Goal: Information Seeking & Learning: Learn about a topic

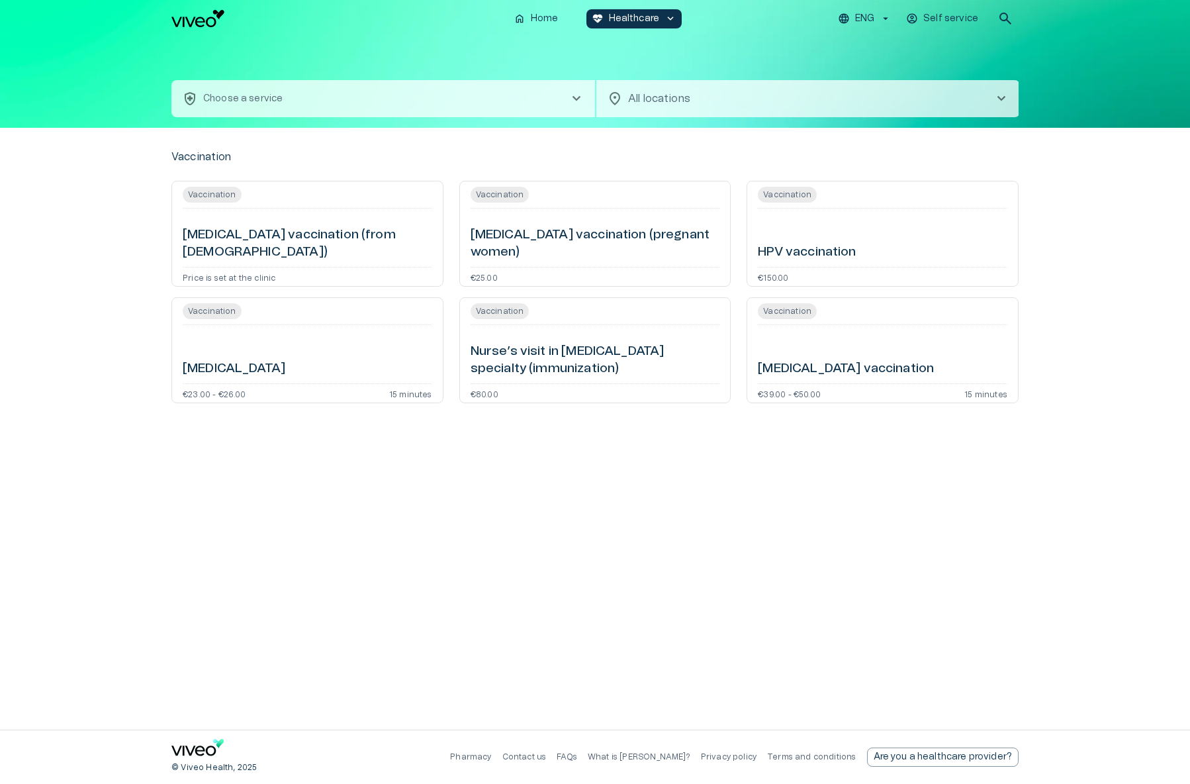
click at [205, 21] on img "Navigate to homepage" at bounding box center [197, 18] width 53 height 17
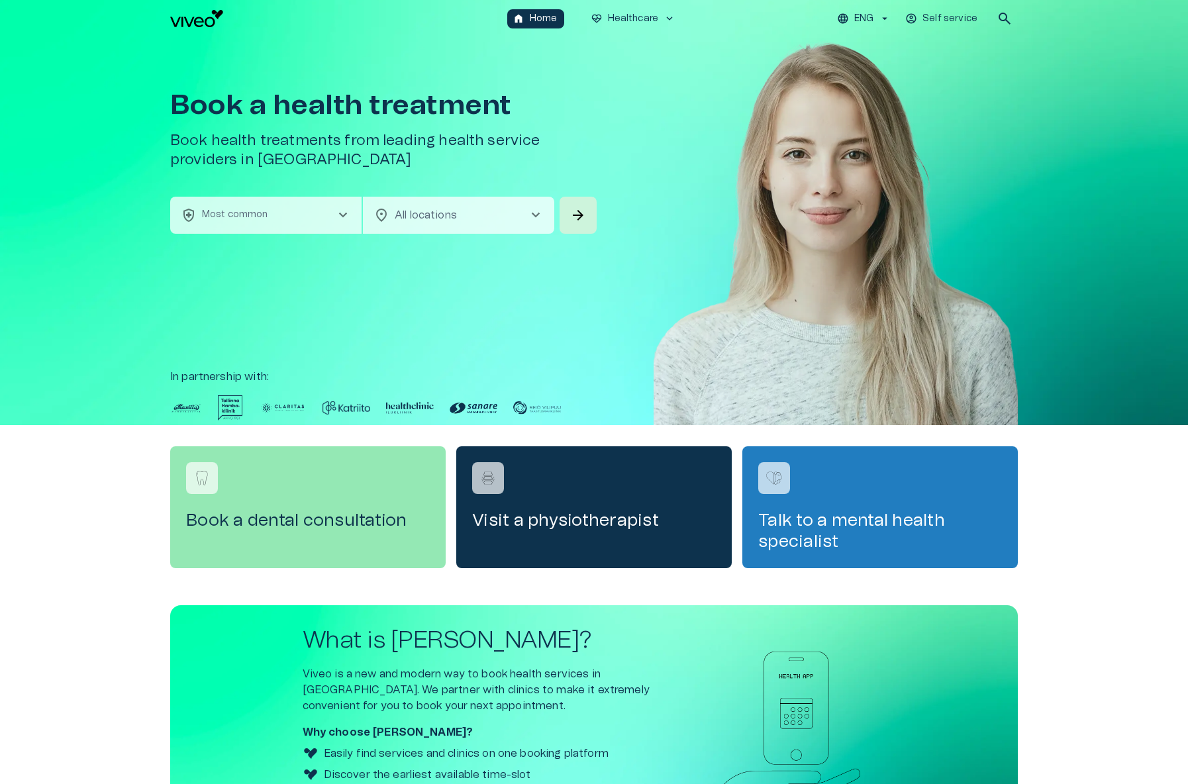
click at [281, 220] on button "health_and_safety Most common chevron_right" at bounding box center [265, 215] width 191 height 37
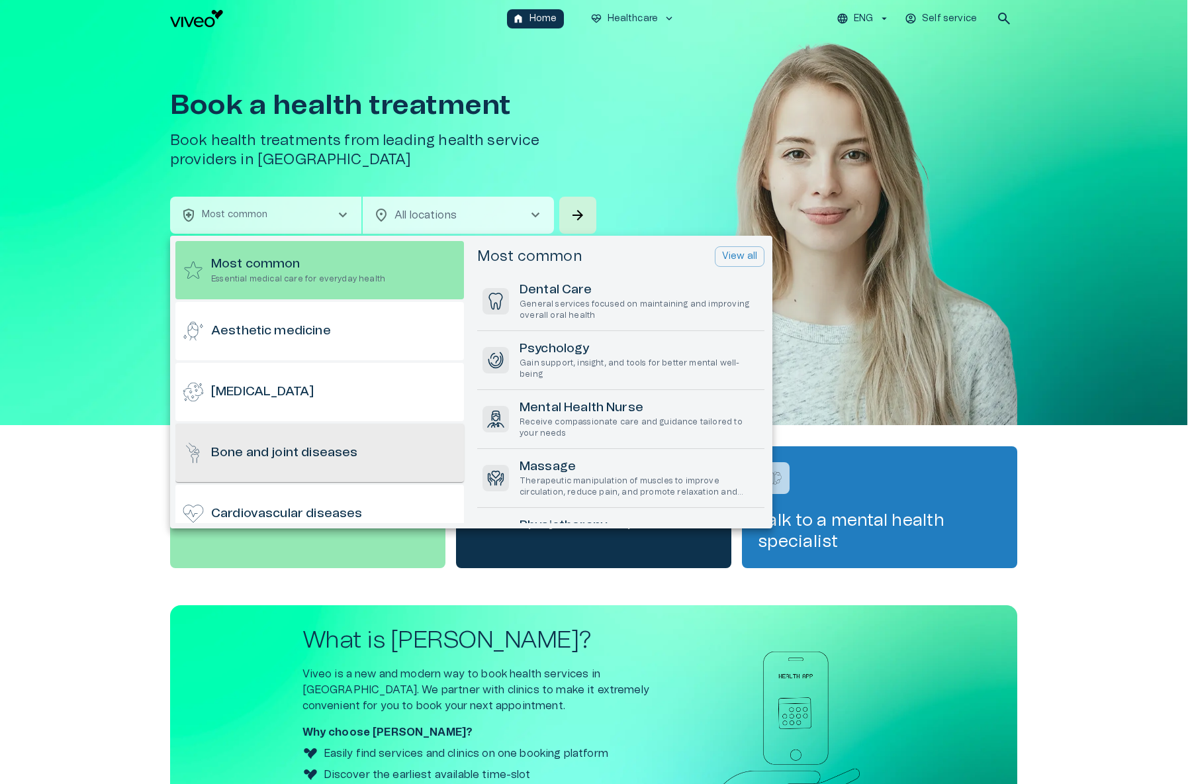
scroll to position [17, 0]
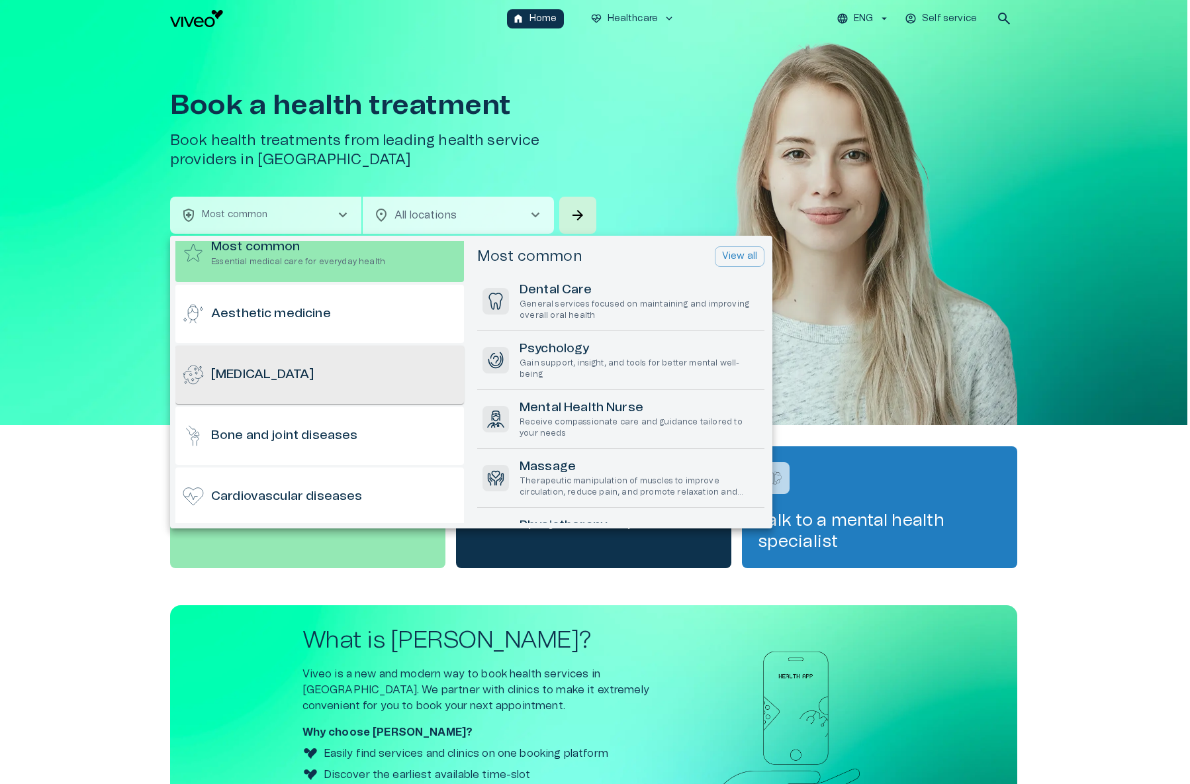
click at [272, 371] on div "[MEDICAL_DATA]" at bounding box center [319, 375] width 289 height 58
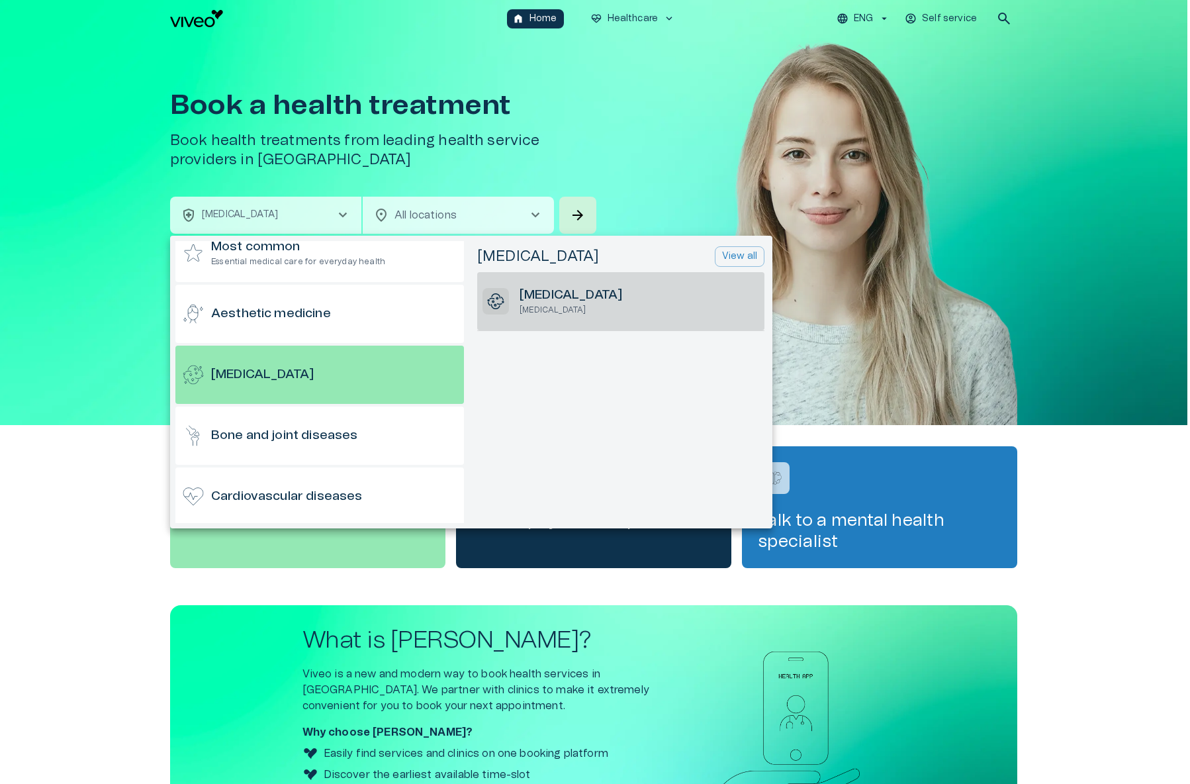
click at [550, 301] on h6 "[MEDICAL_DATA]" at bounding box center [571, 296] width 103 height 18
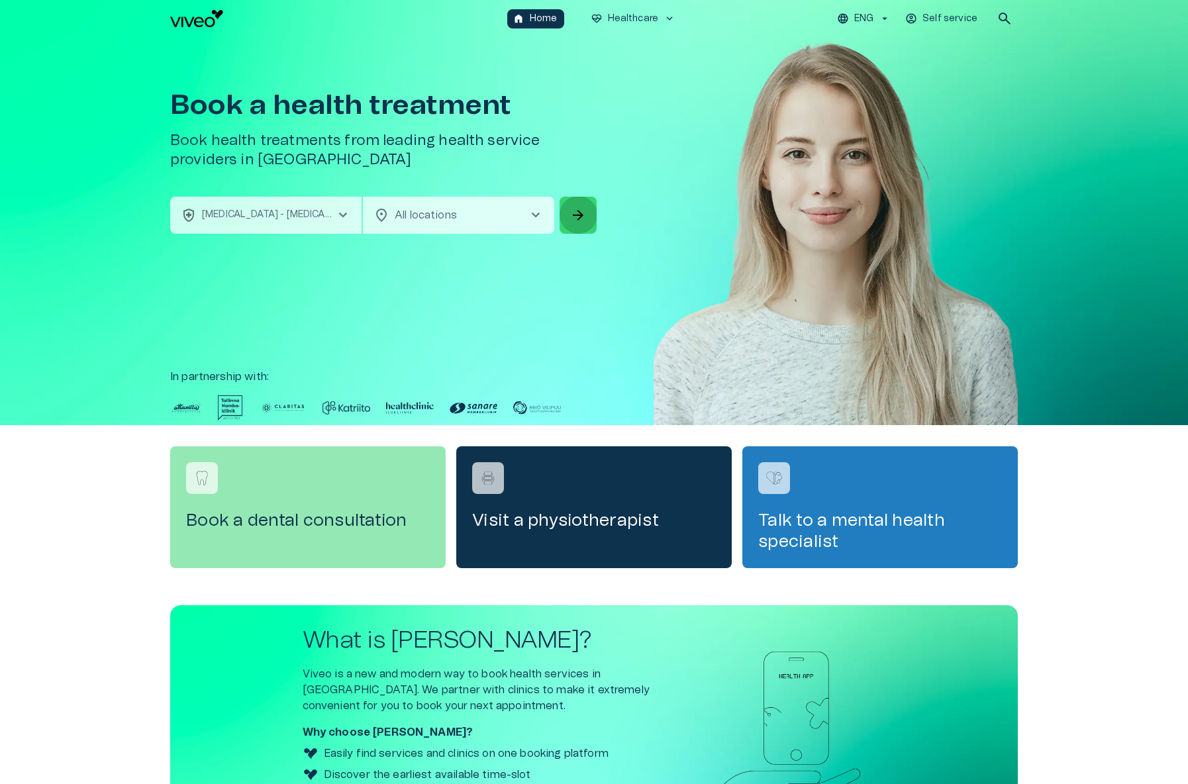
click at [584, 212] on span "arrow_forward" at bounding box center [578, 215] width 16 height 16
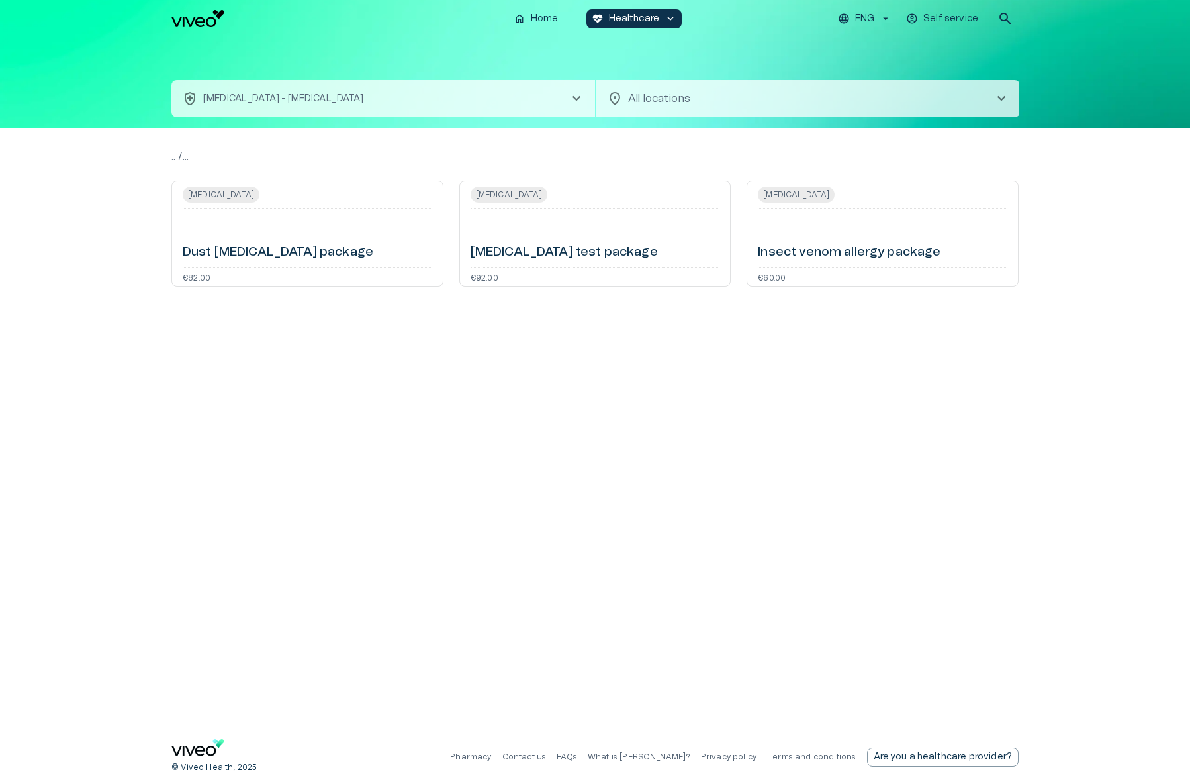
click at [331, 103] on button "health_and_safety [MEDICAL_DATA] - [MEDICAL_DATA] chevron_right" at bounding box center [383, 98] width 424 height 37
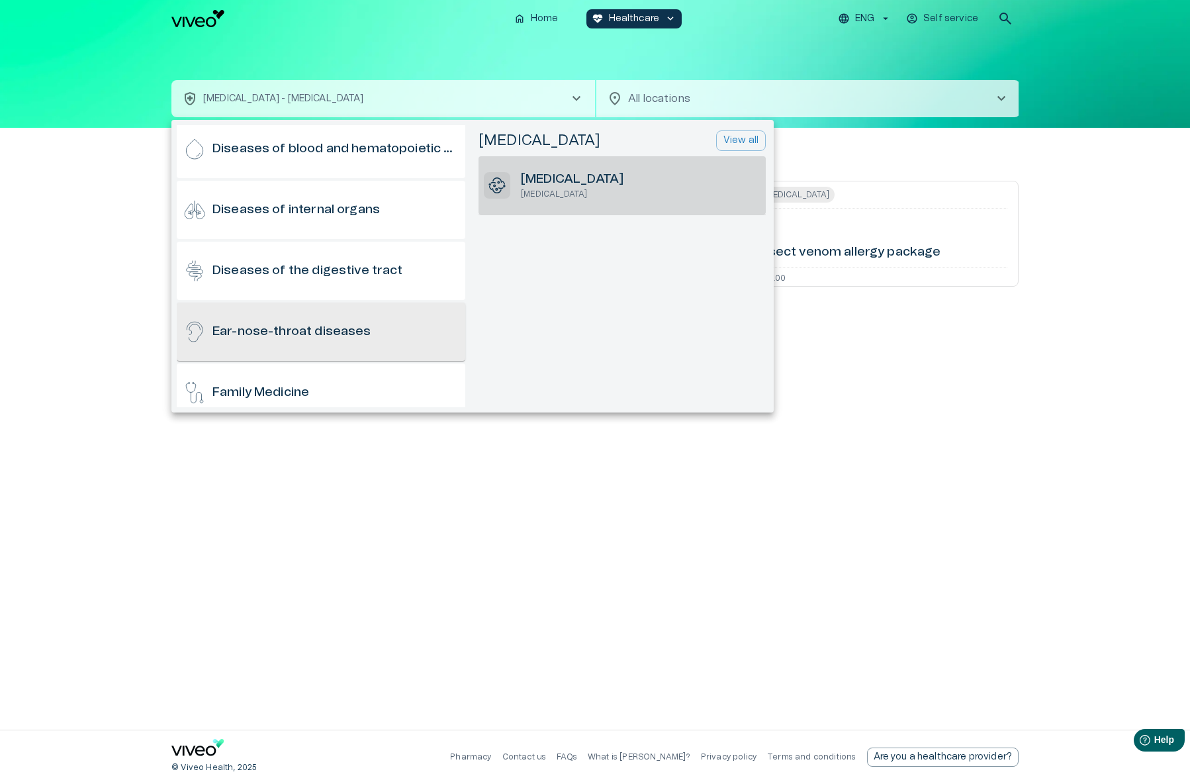
click at [370, 322] on div "Ear-nose-throat diseases" at bounding box center [321, 332] width 289 height 58
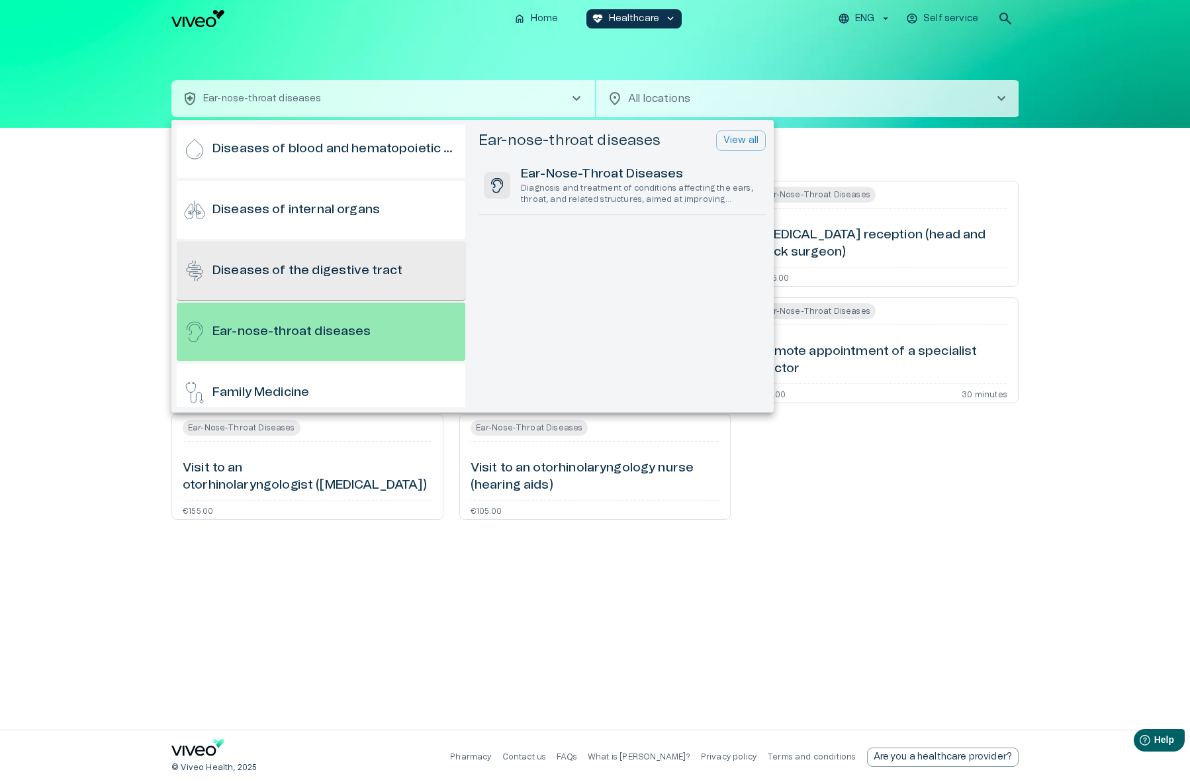
click at [335, 255] on div "Diseases of the digestive tract" at bounding box center [321, 271] width 289 height 58
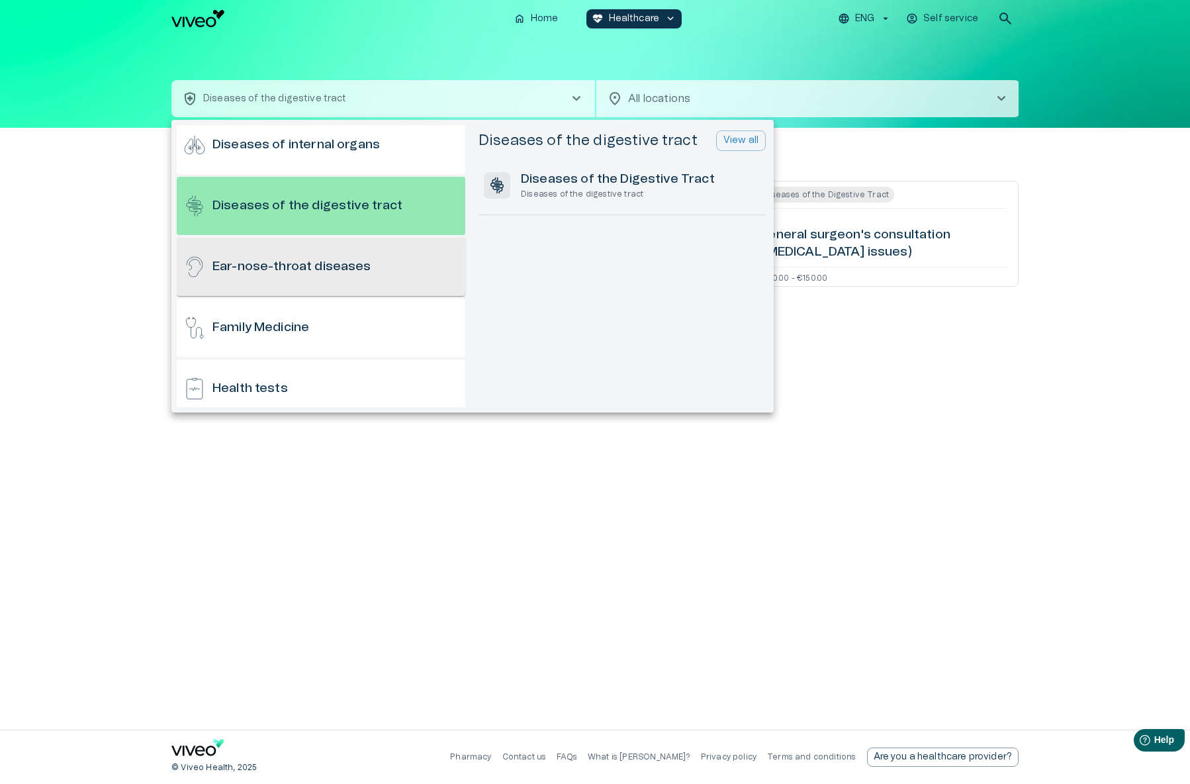
scroll to position [208, 0]
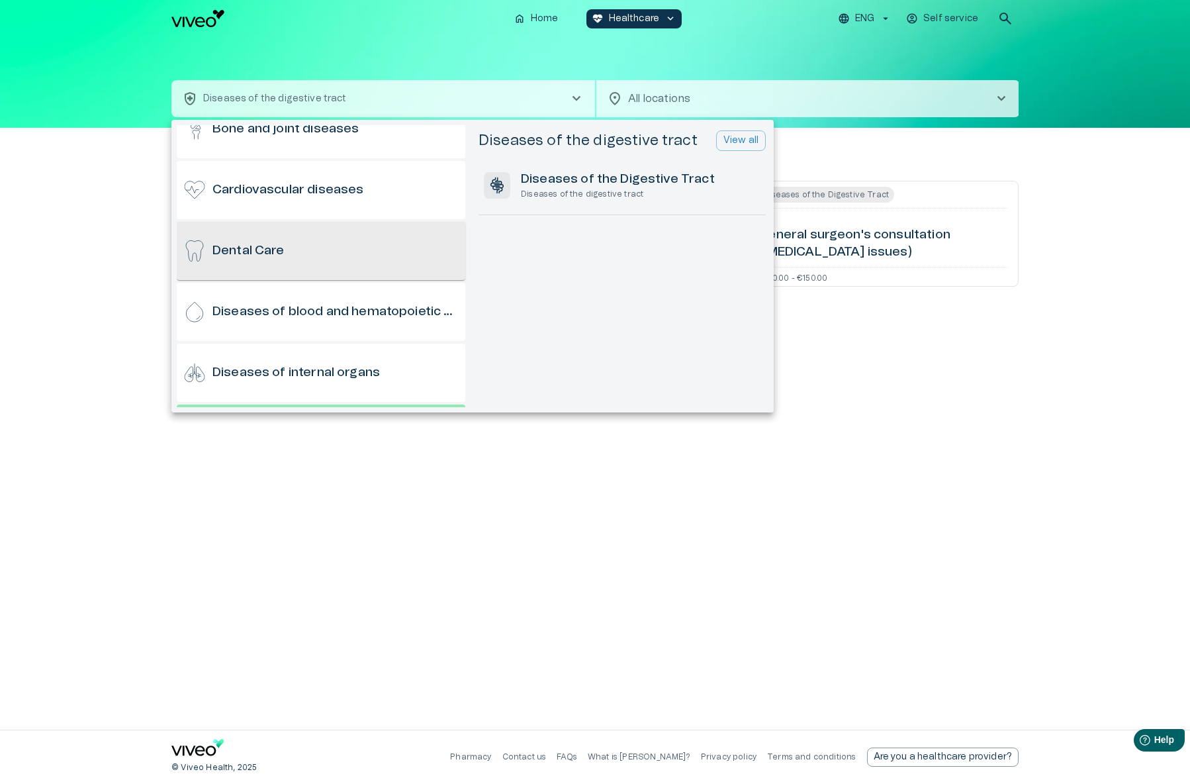
click at [335, 239] on div "Dental Care" at bounding box center [321, 251] width 289 height 58
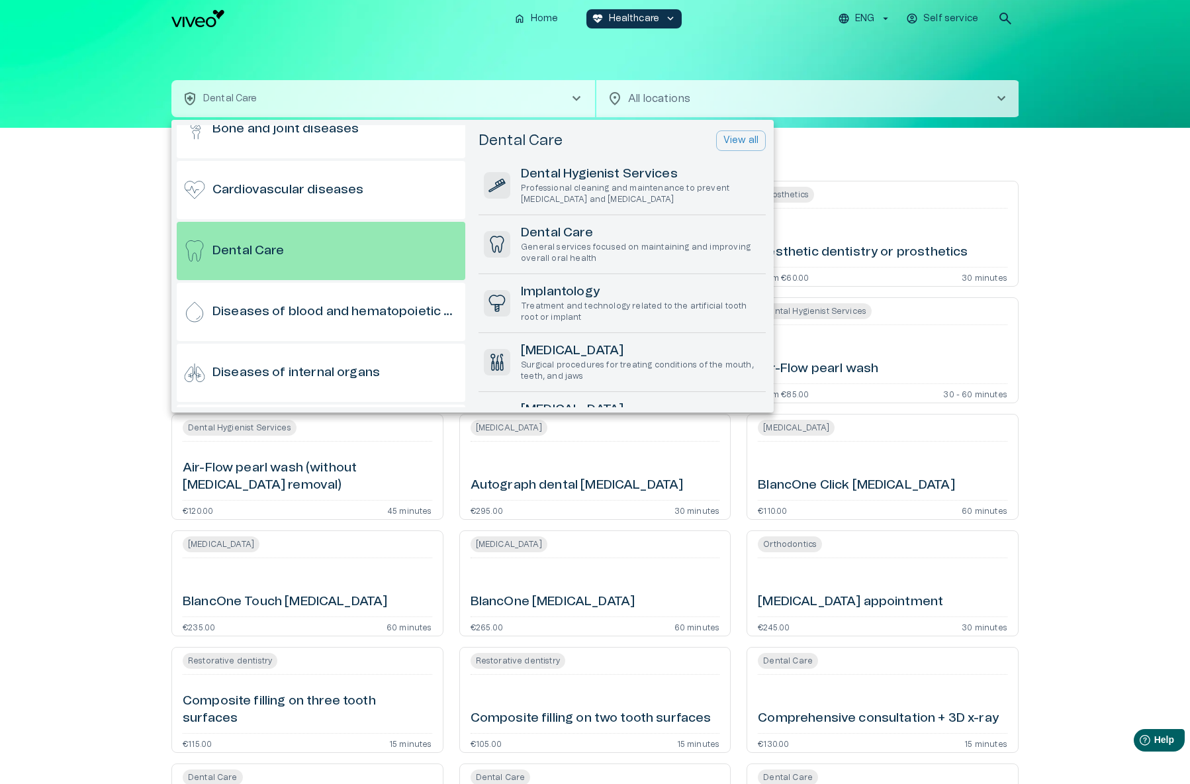
click at [1067, 185] on div at bounding box center [595, 392] width 1190 height 784
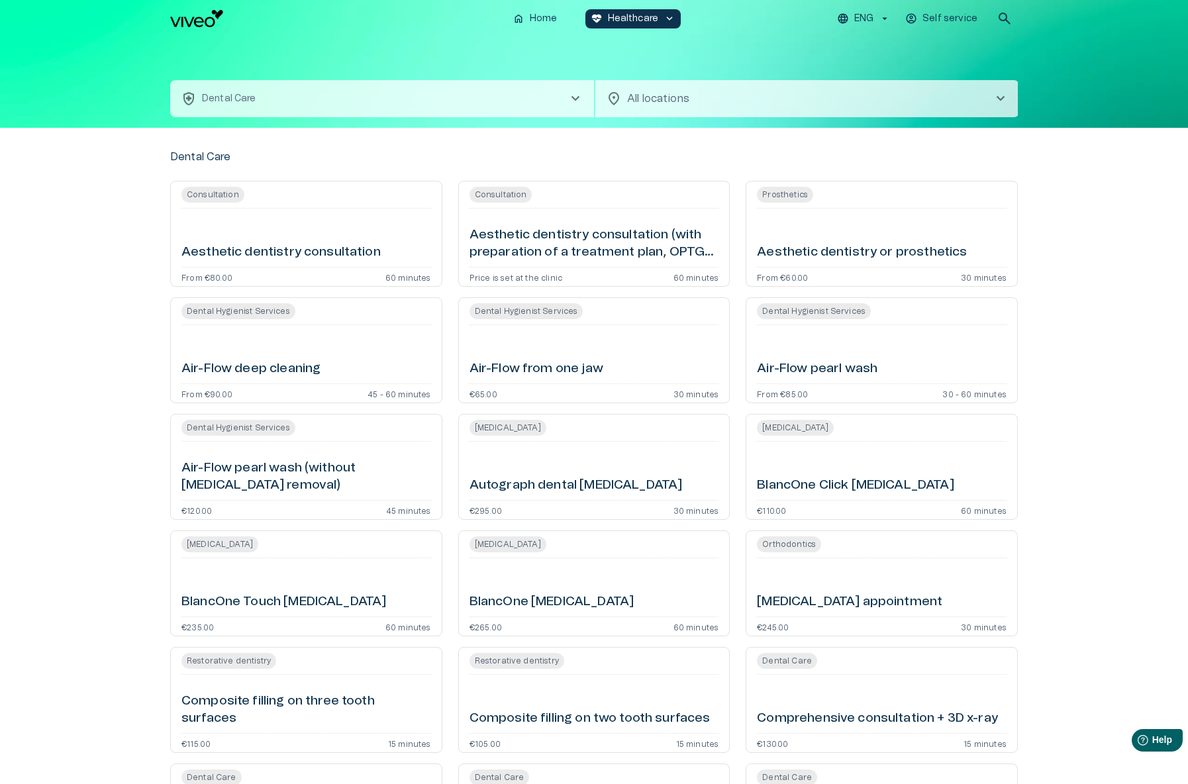
click at [308, 103] on button "health_and_safety Dental Care chevron_right" at bounding box center [382, 98] width 424 height 37
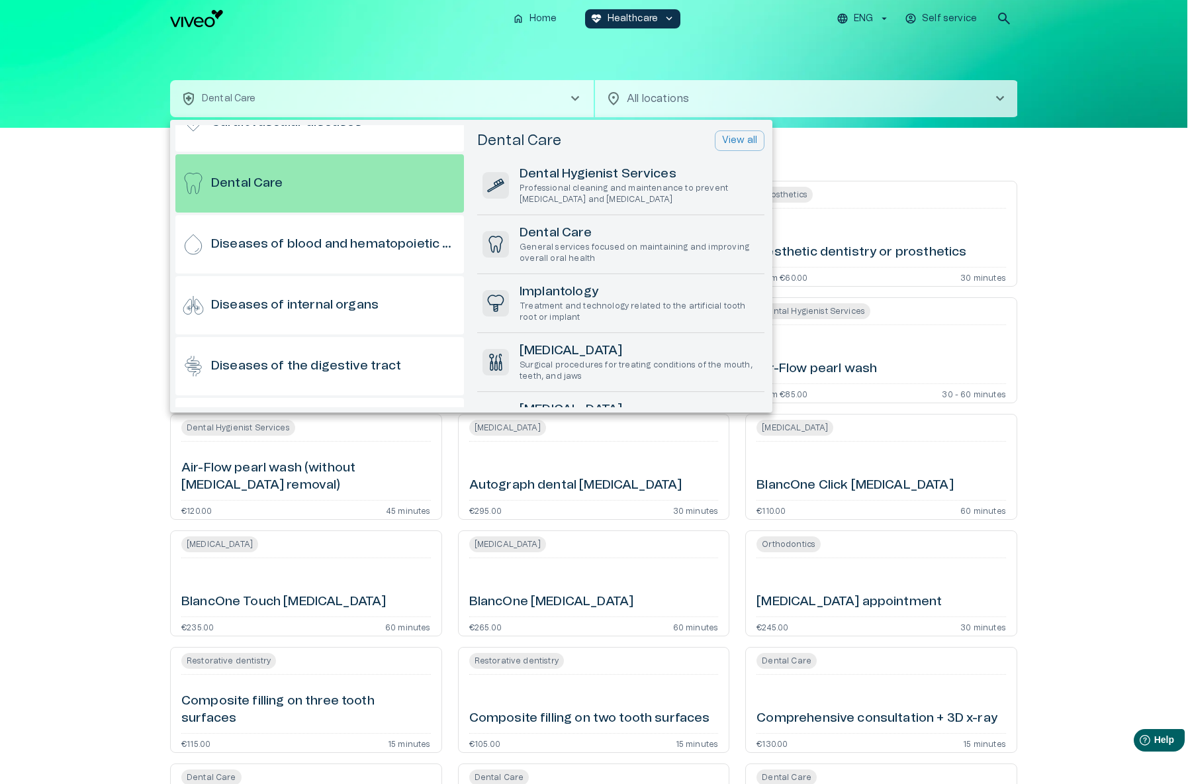
scroll to position [284, 0]
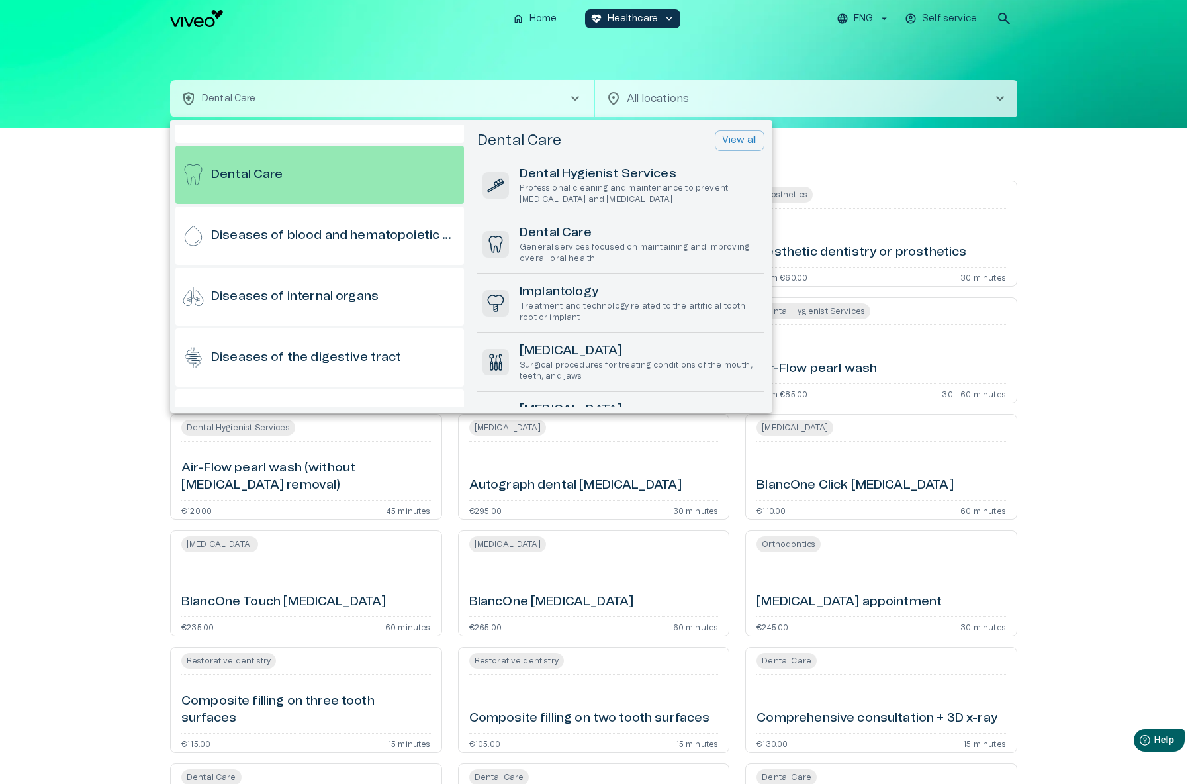
click at [1128, 247] on div at bounding box center [595, 392] width 1190 height 784
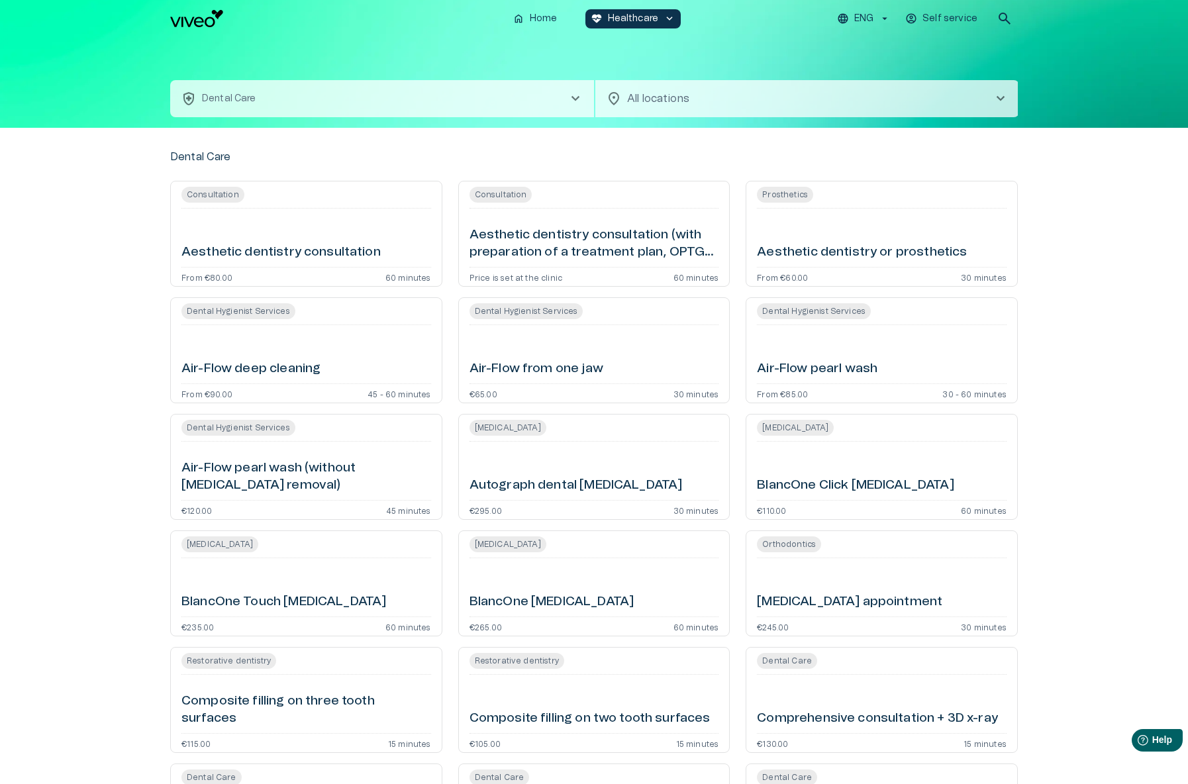
click at [371, 100] on button "health_and_safety Dental Care chevron_right" at bounding box center [382, 98] width 424 height 37
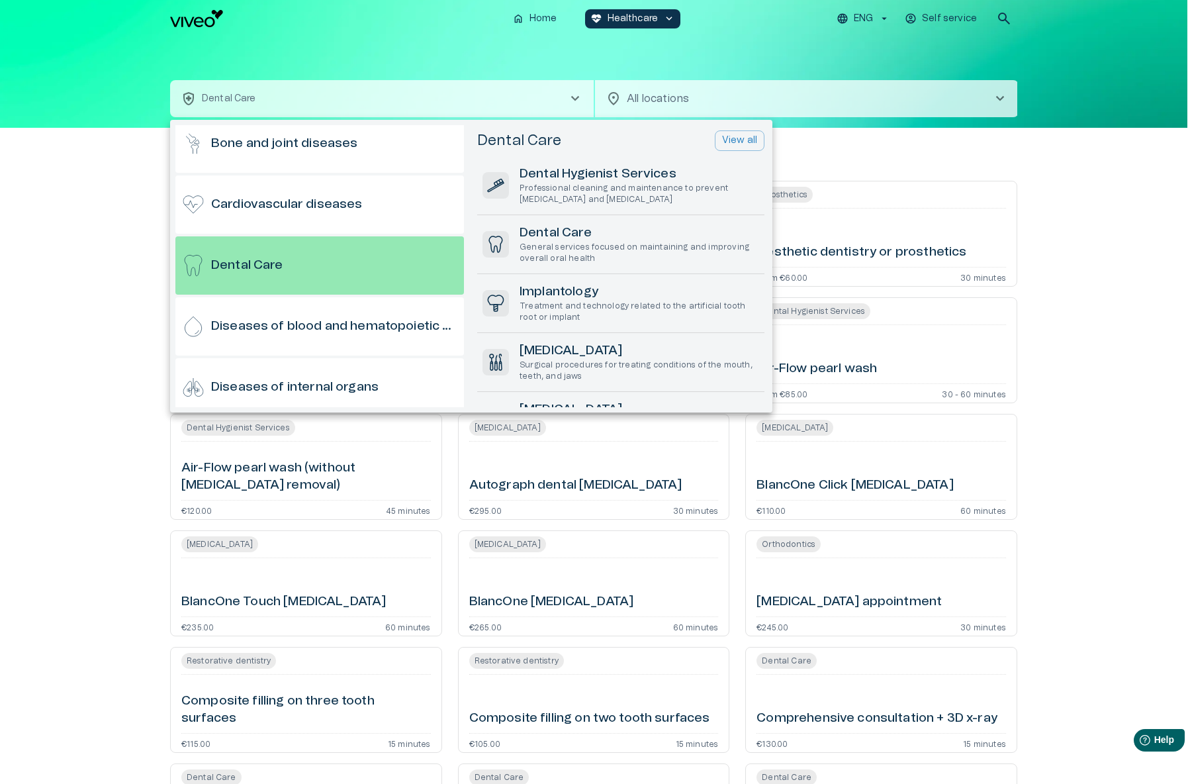
scroll to position [574, 0]
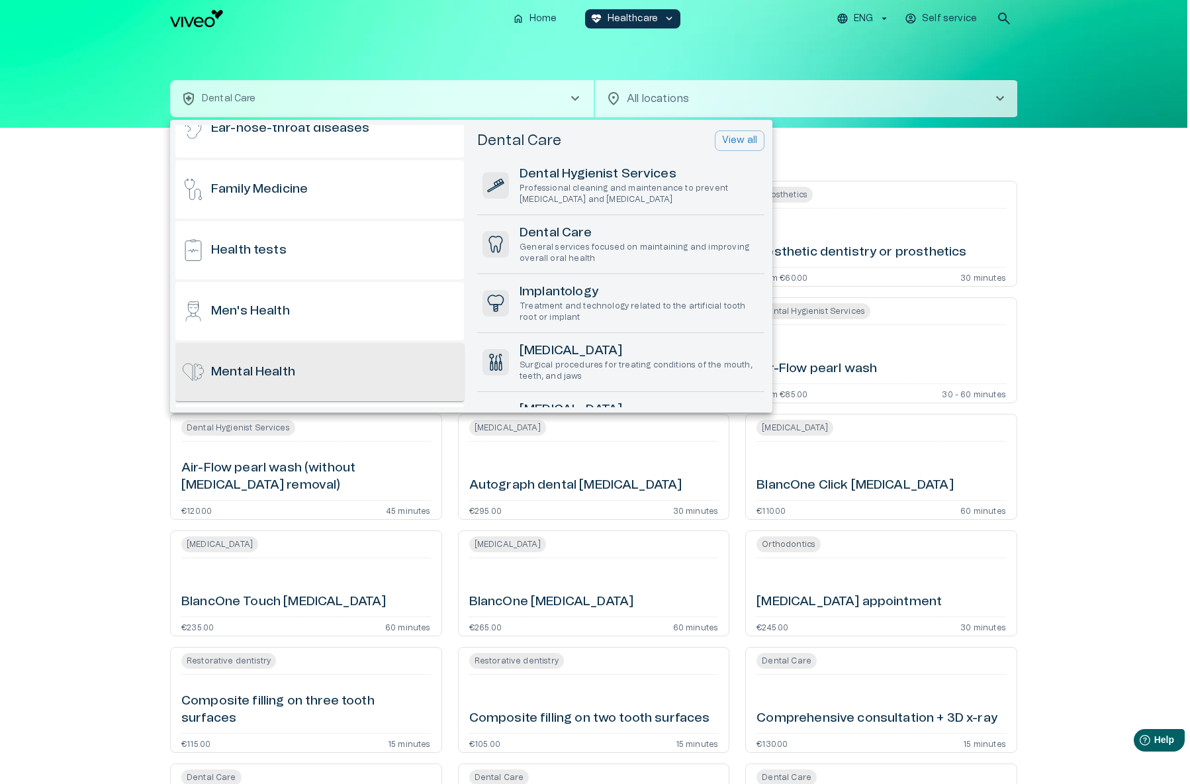
click at [257, 396] on div "Mental Health" at bounding box center [319, 372] width 289 height 58
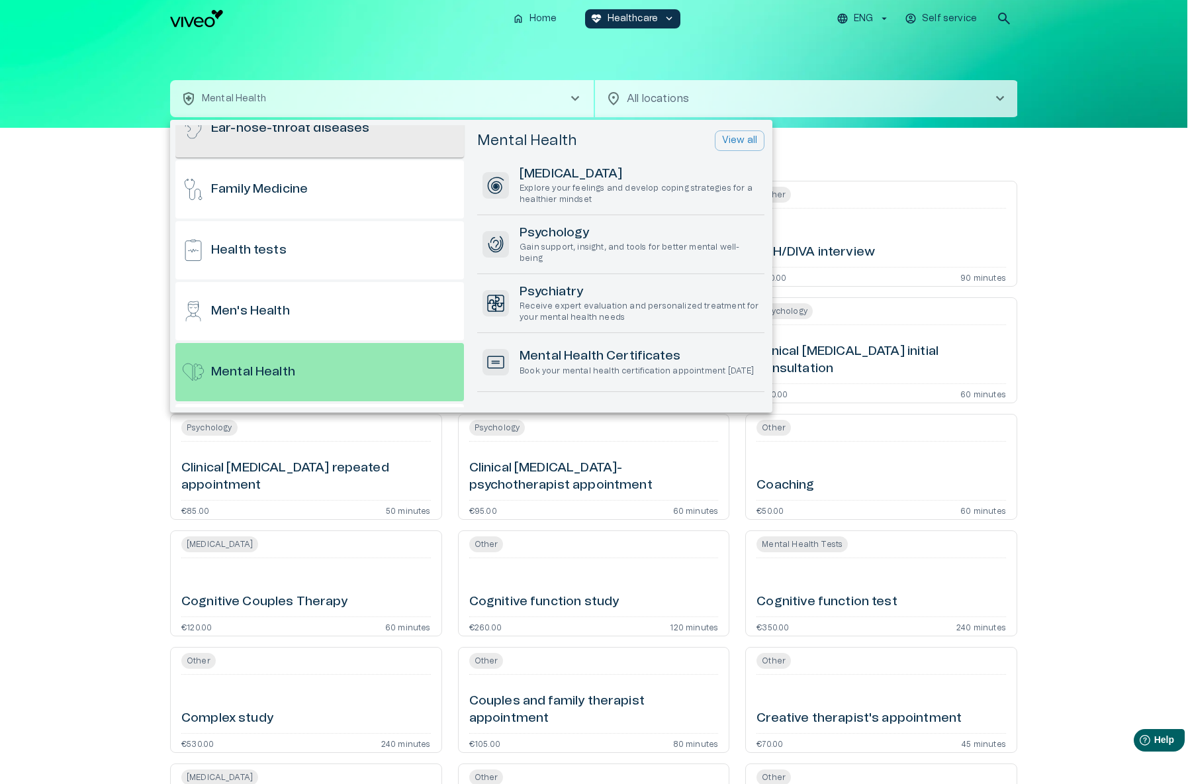
scroll to position [472, 0]
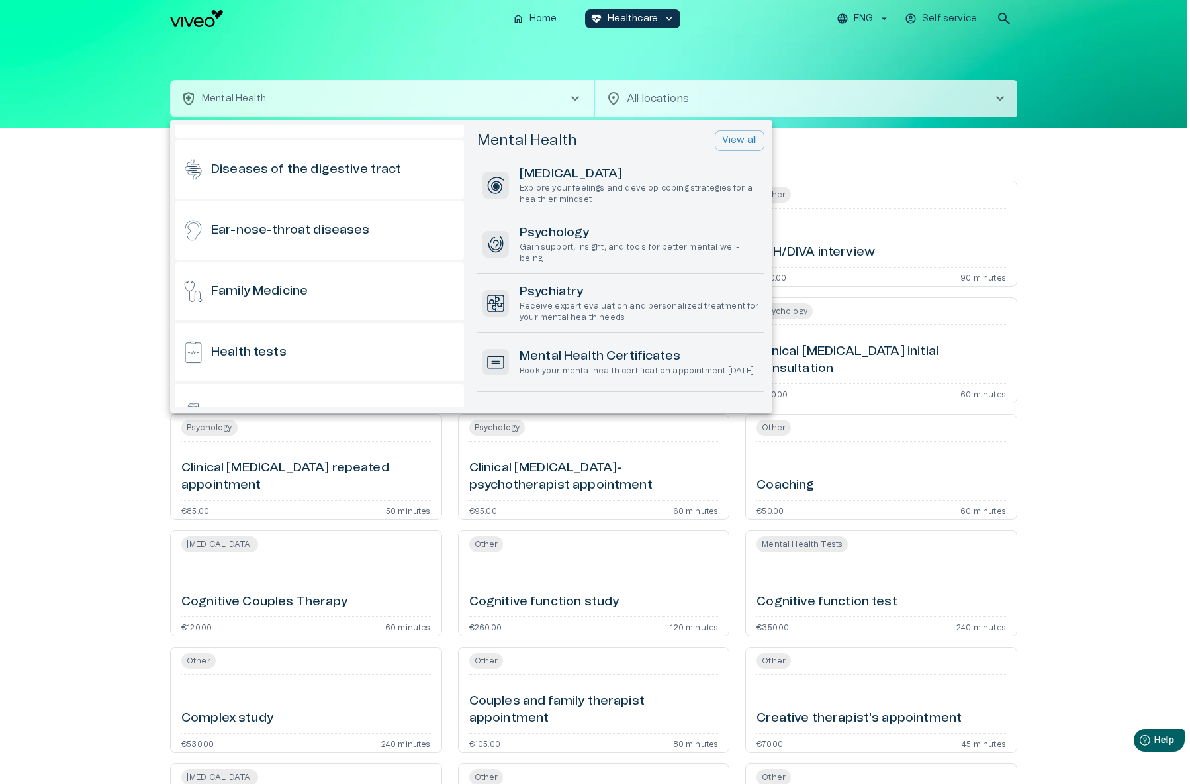
click at [1041, 269] on div at bounding box center [595, 392] width 1190 height 784
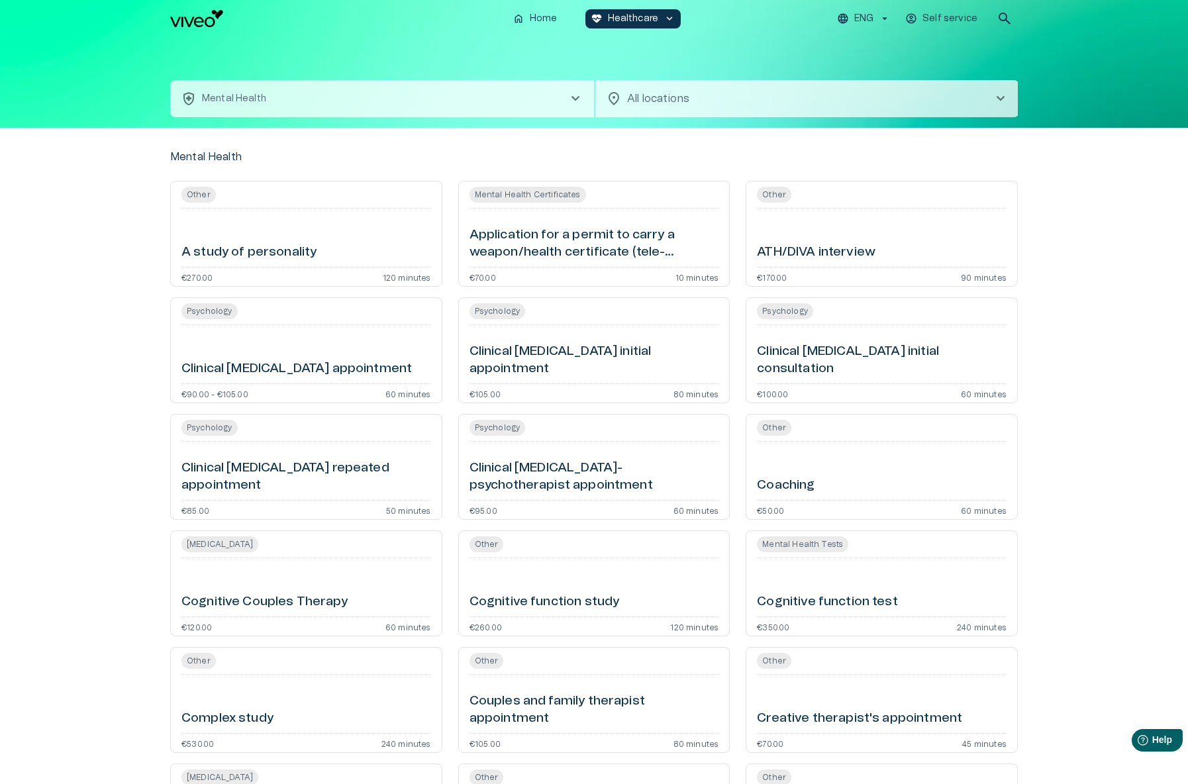
click at [284, 101] on button "health_and_safety Mental Health chevron_right" at bounding box center [382, 98] width 424 height 37
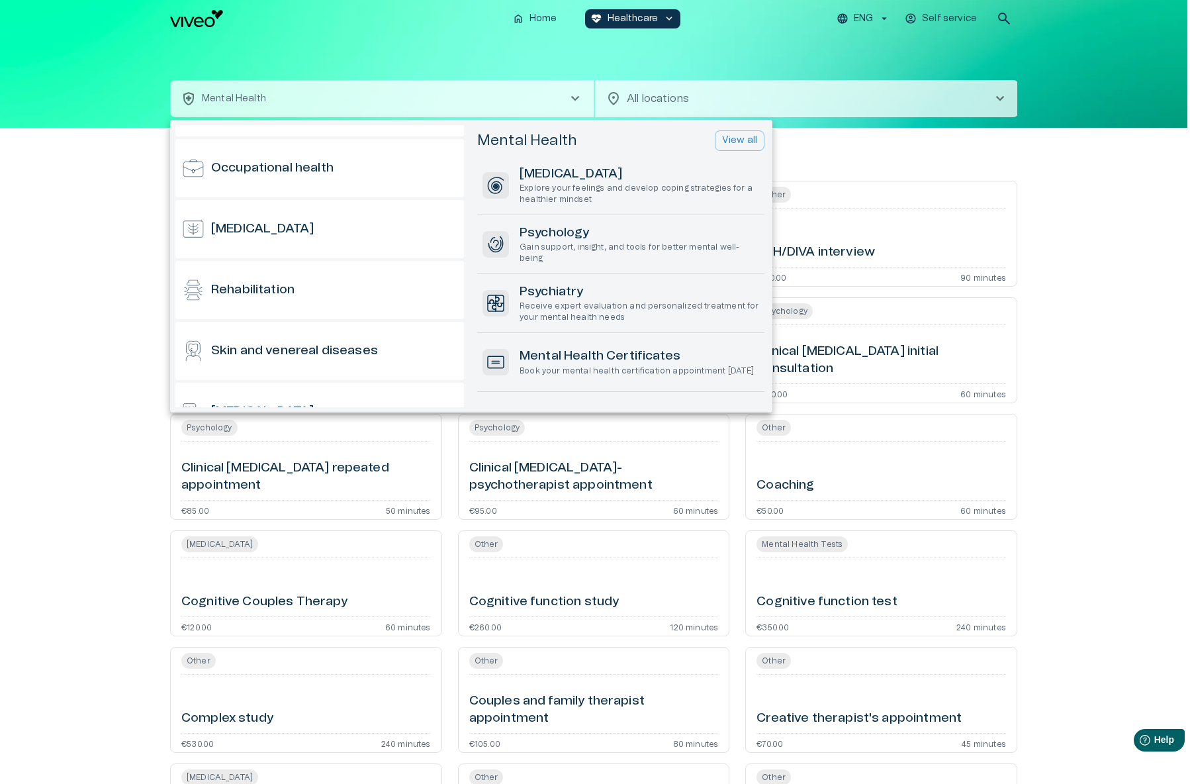
scroll to position [612, 0]
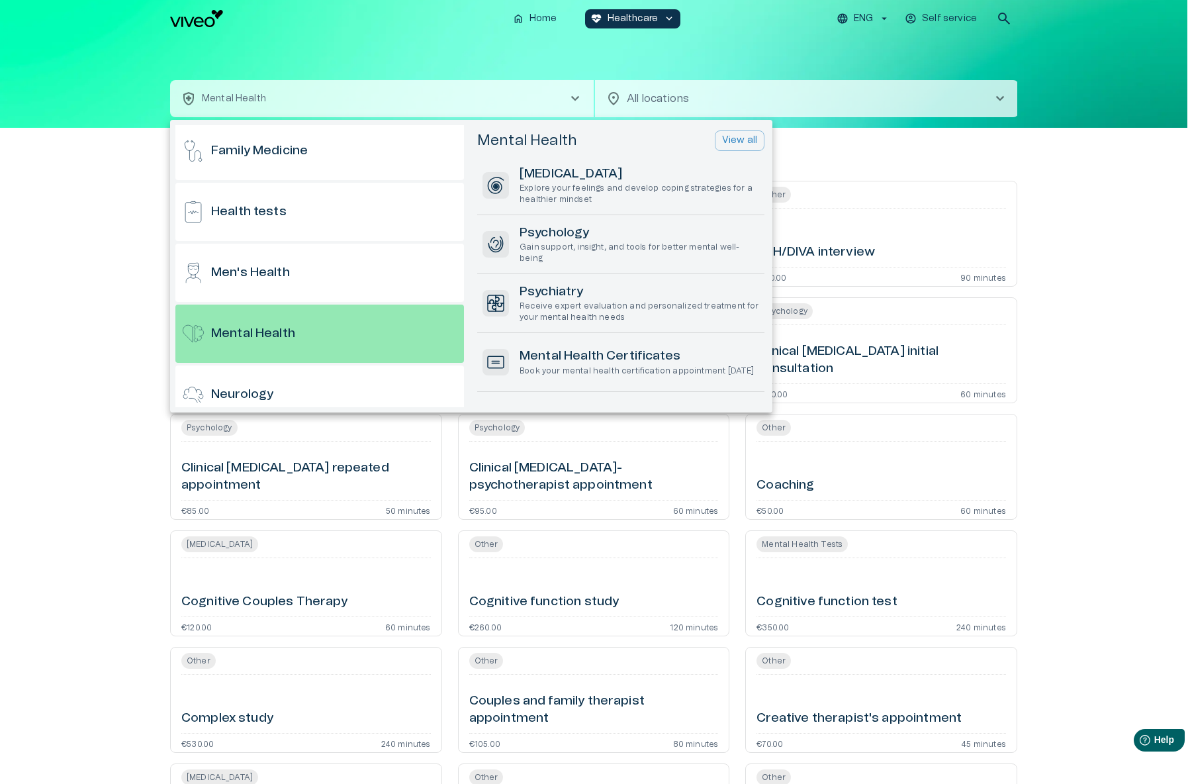
click at [1101, 256] on div at bounding box center [595, 392] width 1190 height 784
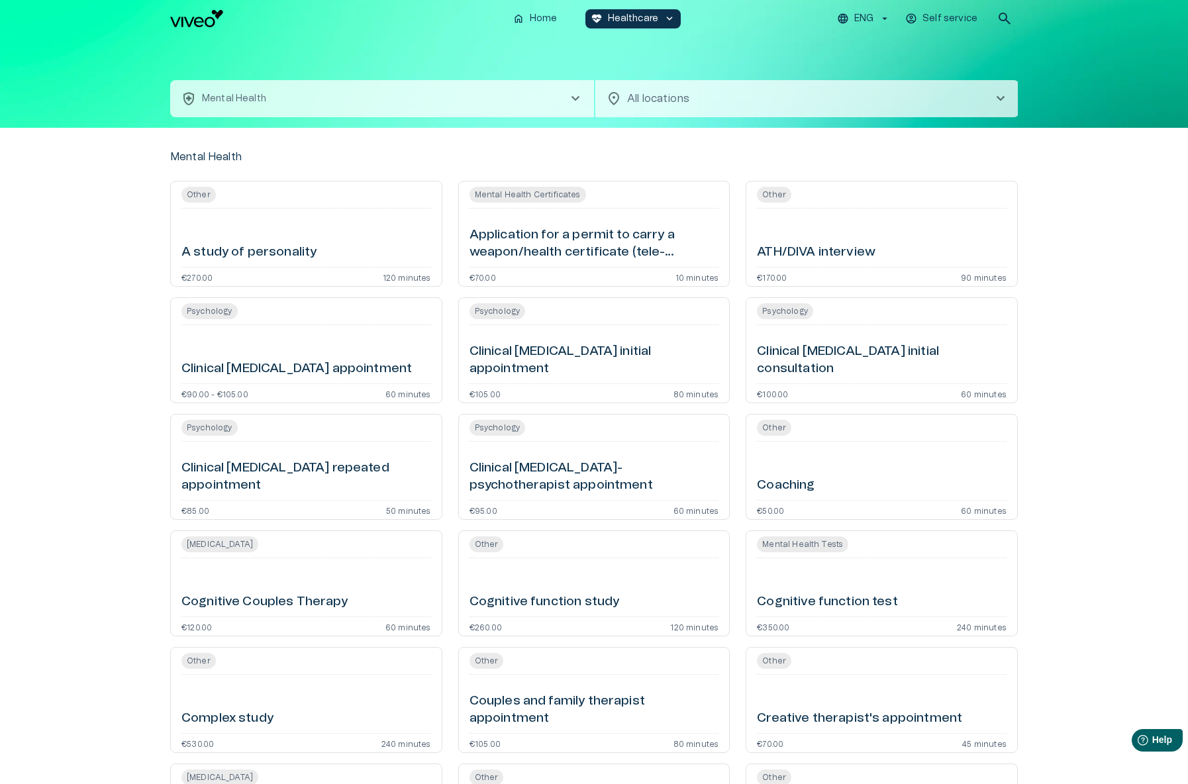
click at [280, 95] on button "health_and_safety Mental Health chevron_right" at bounding box center [382, 98] width 424 height 37
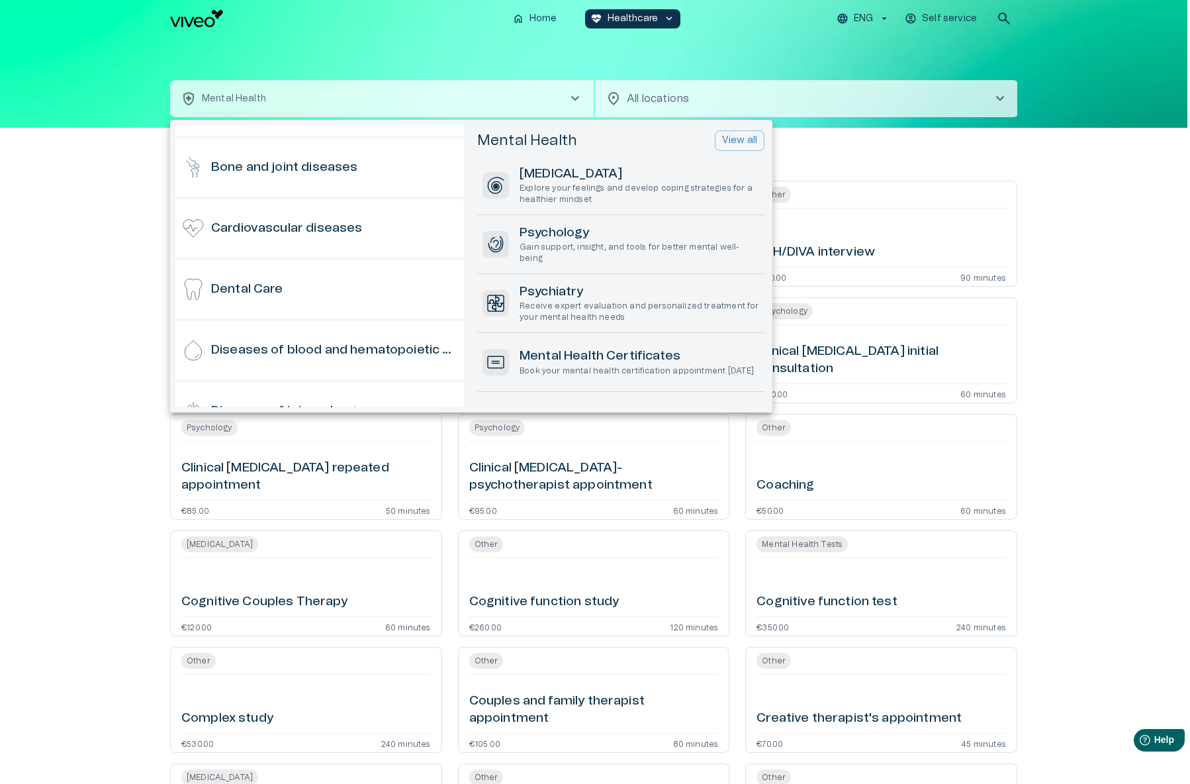
scroll to position [0, 0]
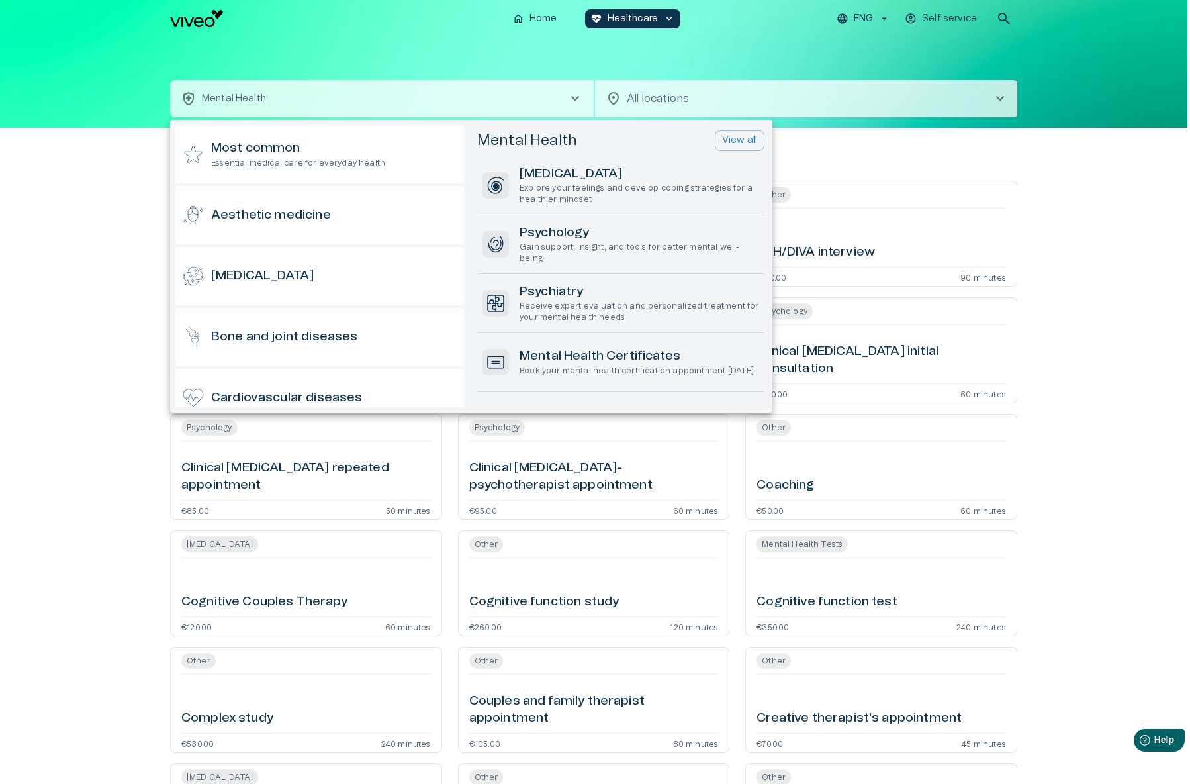
click at [136, 247] on div at bounding box center [595, 392] width 1190 height 784
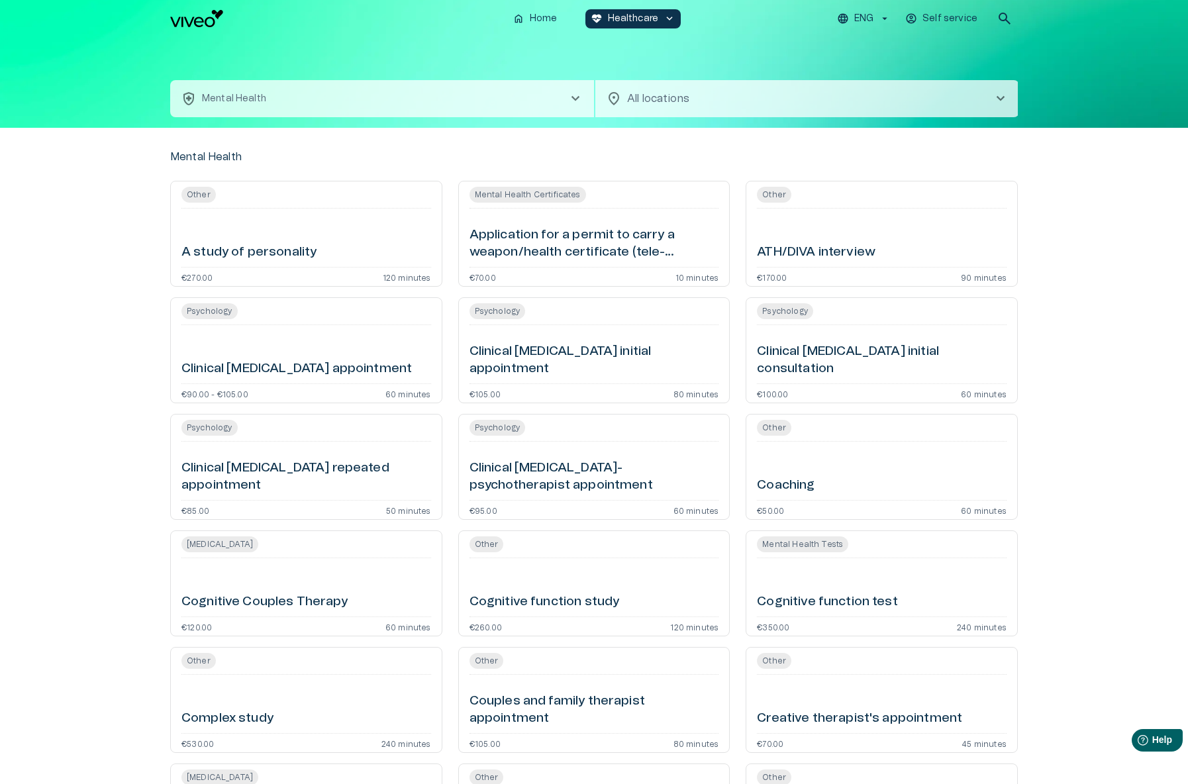
click at [291, 101] on button "health_and_safety Mental Health chevron_right" at bounding box center [382, 98] width 424 height 37
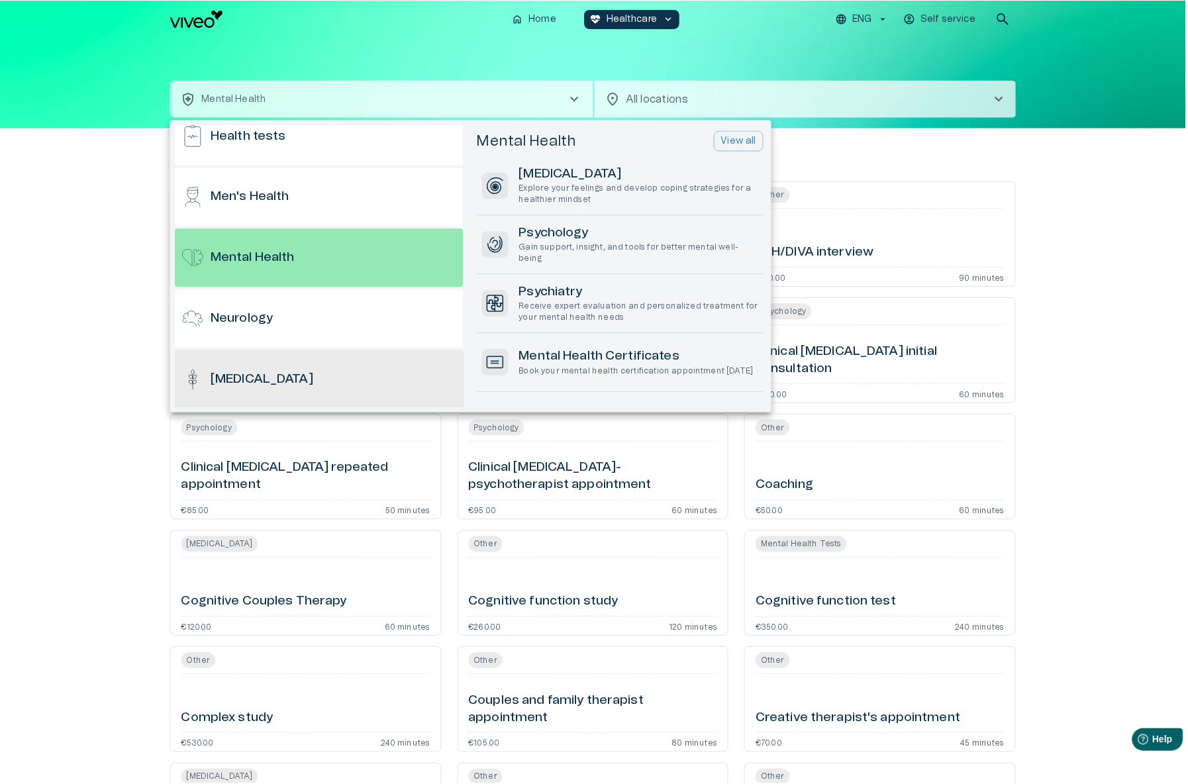
scroll to position [697, 0]
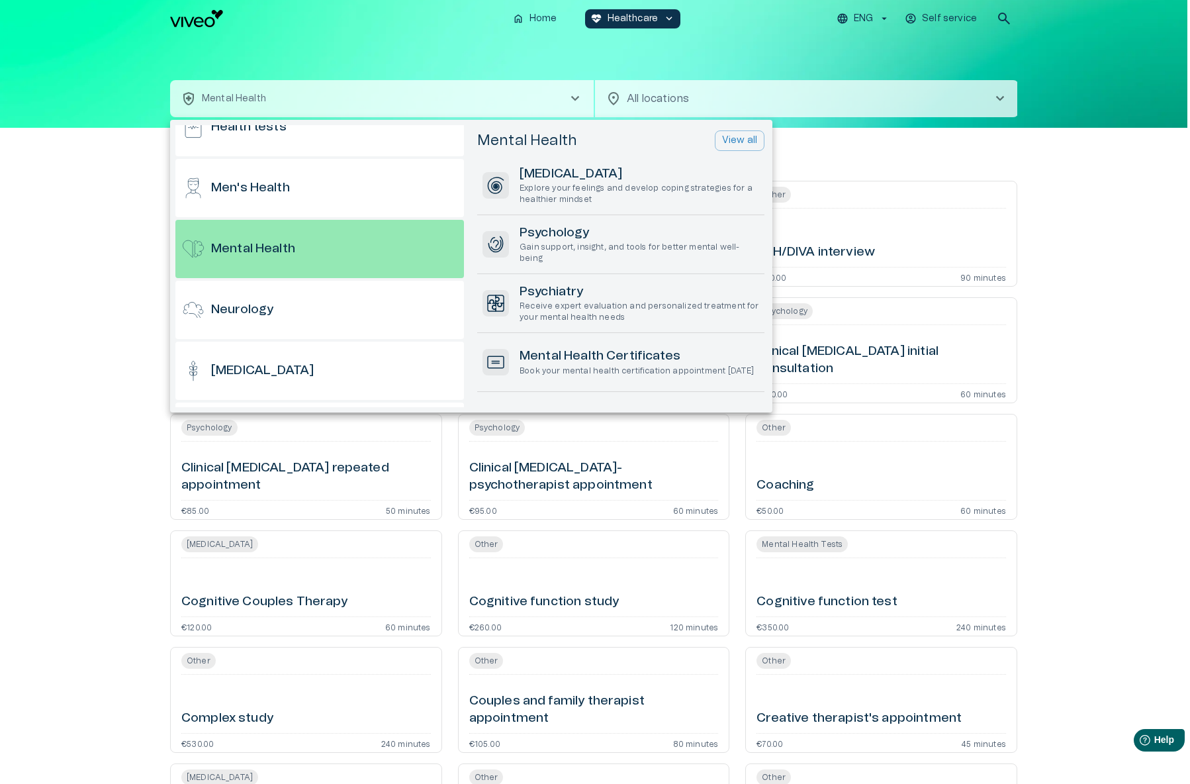
click at [110, 245] on div at bounding box center [595, 392] width 1190 height 784
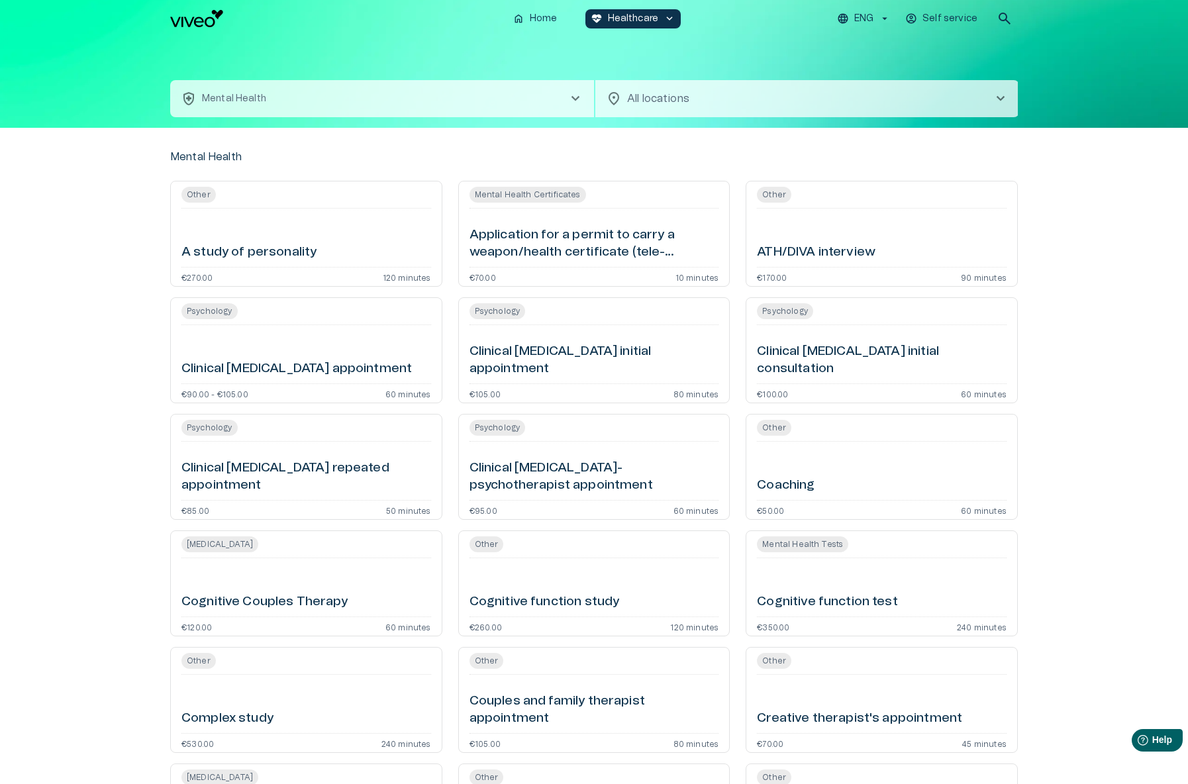
click at [334, 48] on div "health_and_safety Mental Health chevron_right location_on All locations chevron…" at bounding box center [594, 82] width 848 height 91
